Goal: Task Accomplishment & Management: Manage account settings

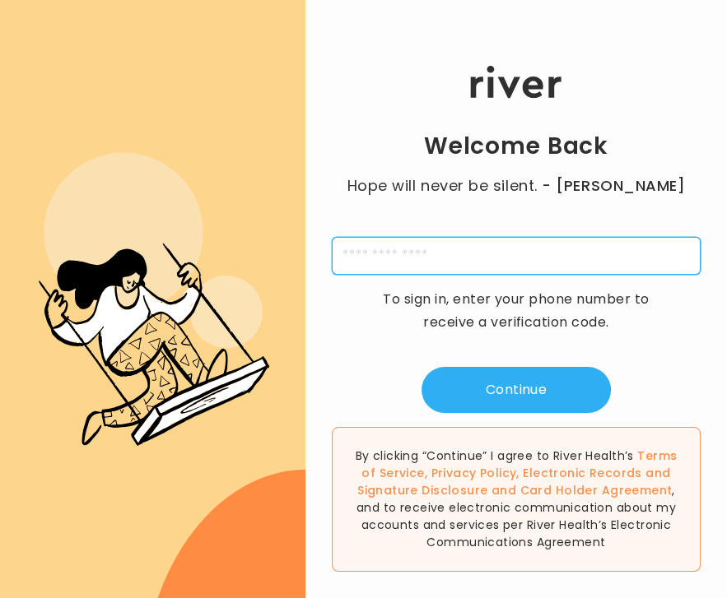
click at [461, 263] on input "tel" at bounding box center [516, 256] width 369 height 38
type input "**********"
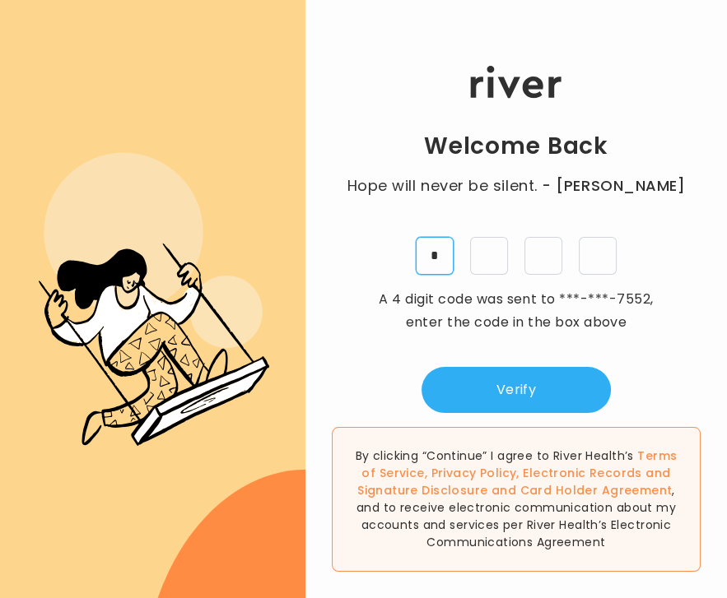
type input "*"
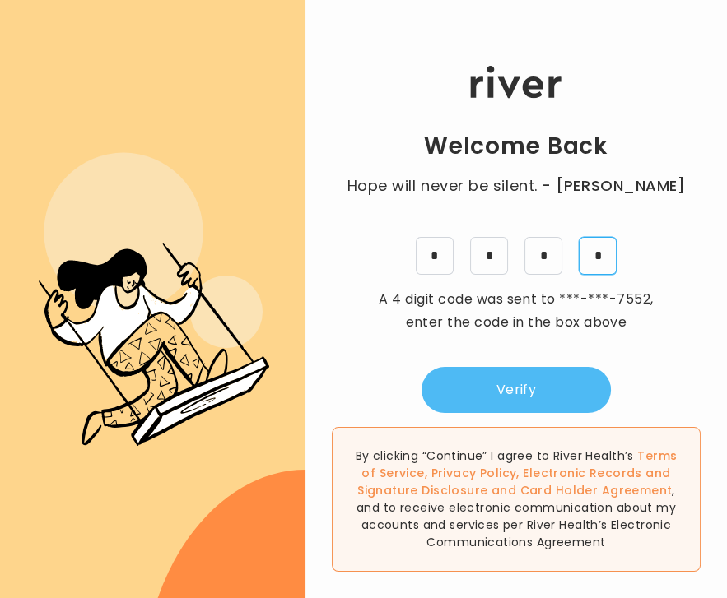
type input "*"
click at [490, 375] on button "Verify" at bounding box center [515, 390] width 189 height 46
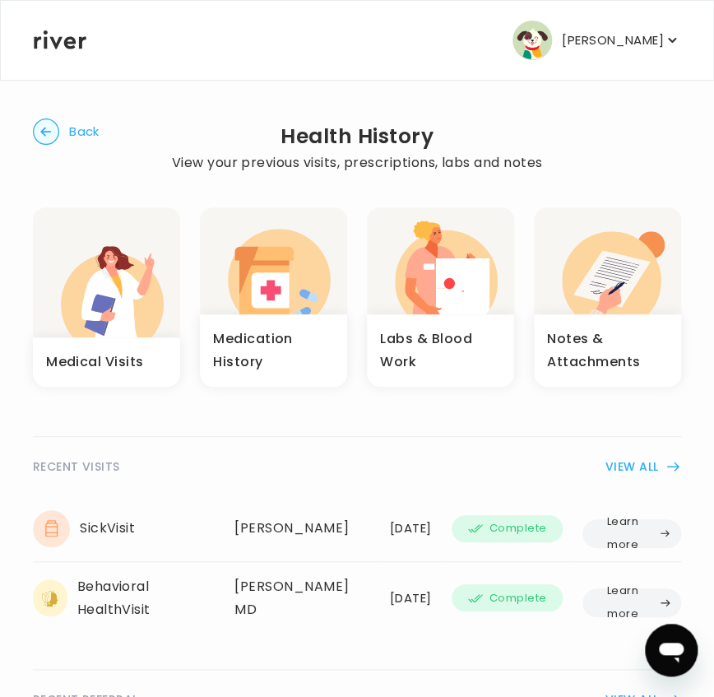
click at [625, 29] on p "[PERSON_NAME]" at bounding box center [613, 40] width 102 height 23
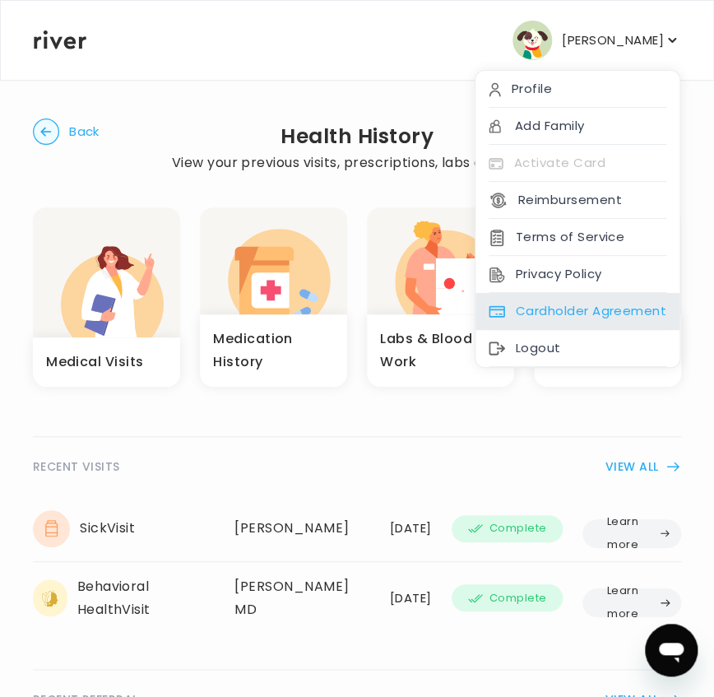
click at [569, 314] on div "Cardholder Agreement" at bounding box center [578, 311] width 204 height 37
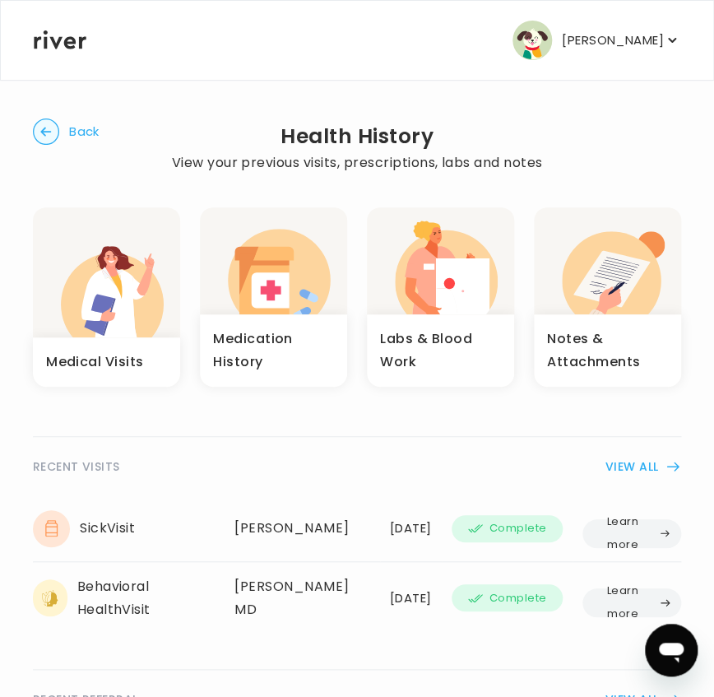
click at [597, 34] on p "[PERSON_NAME]" at bounding box center [613, 40] width 102 height 23
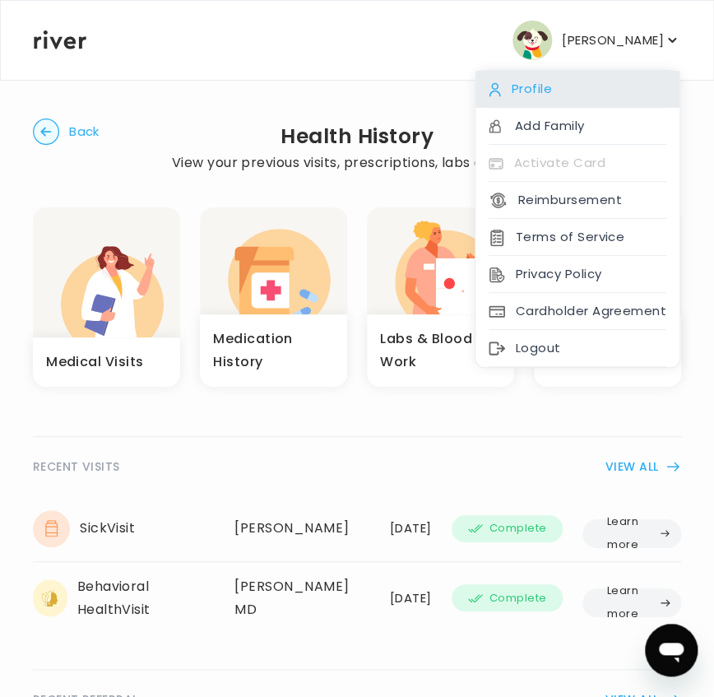
click at [556, 92] on div "Profile" at bounding box center [578, 89] width 204 height 37
